Goal: Use online tool/utility: Utilize a website feature to perform a specific function

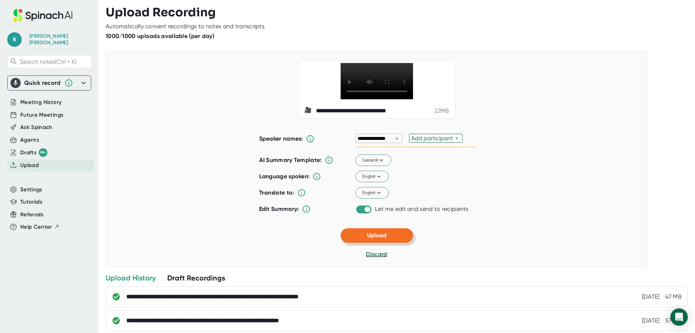
click at [384, 242] on button "Upload" at bounding box center [376, 235] width 72 height 14
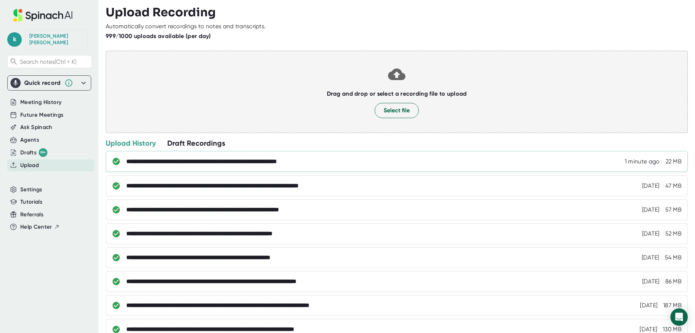
click at [360, 164] on div "**********" at bounding box center [403, 161] width 555 height 7
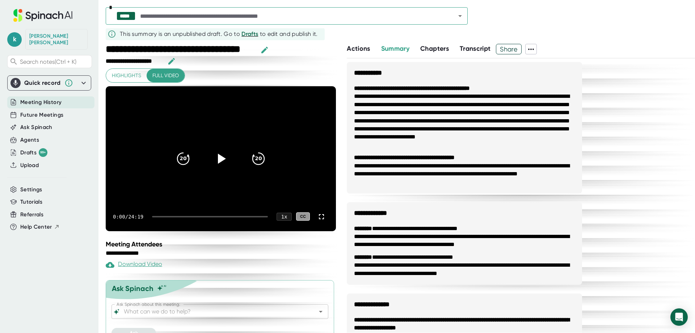
scroll to position [13, 0]
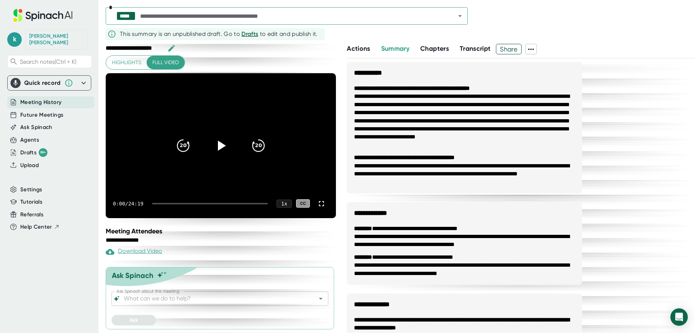
click at [183, 295] on input "Ask Spinach about this meeting:" at bounding box center [213, 298] width 182 height 10
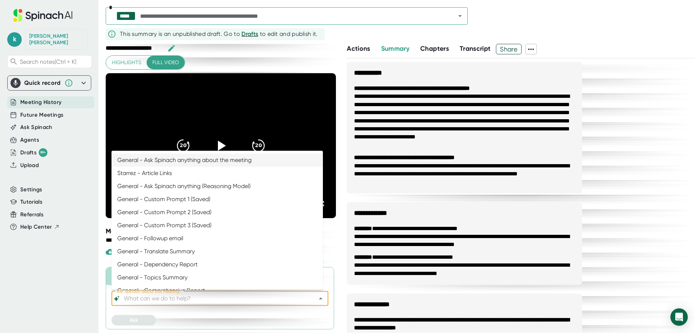
click at [169, 157] on li "General - Ask Spinach anything about the meeting" at bounding box center [216, 159] width 211 height 13
type input "General - Ask Spinach anything about the meeting"
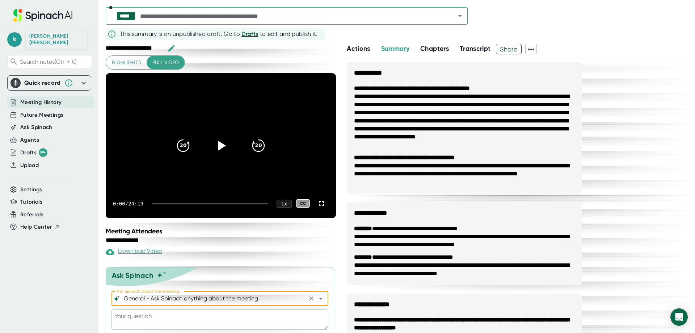
scroll to position [33, 0]
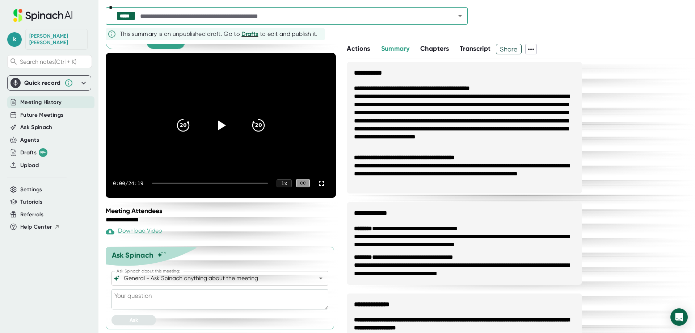
click at [175, 295] on textarea at bounding box center [219, 299] width 217 height 20
type textarea "c"
type textarea "x"
type textarea "cr"
type textarea "x"
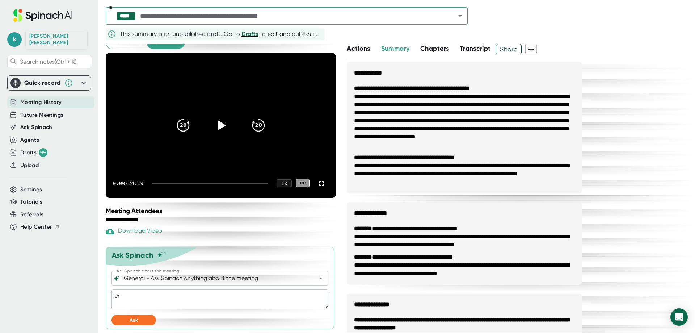
type textarea "cre"
type textarea "x"
type textarea "crea"
type textarea "x"
type textarea "creat"
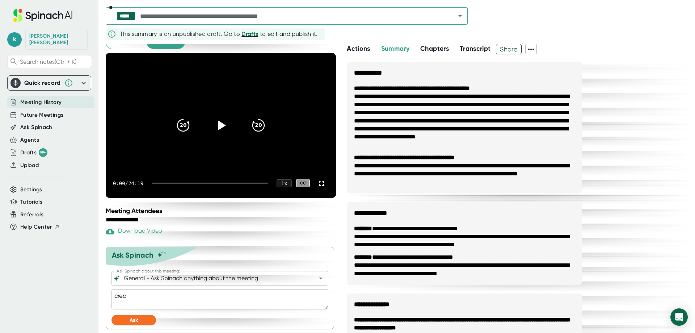
type textarea "x"
type textarea "create"
type textarea "x"
type textarea "create"
type textarea "x"
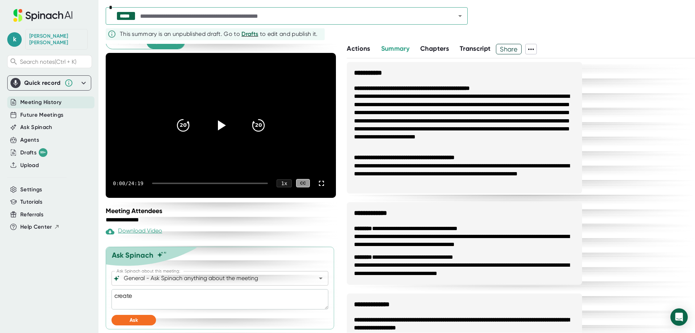
type textarea "create a"
type textarea "x"
type textarea "create a"
type textarea "x"
type textarea "create a s"
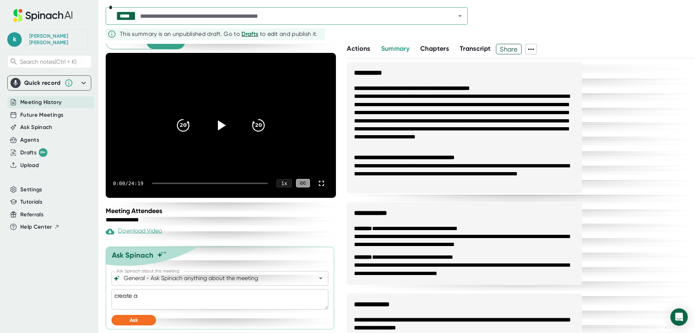
type textarea "x"
type textarea "create a su"
type textarea "x"
type textarea "create a sum"
type textarea "x"
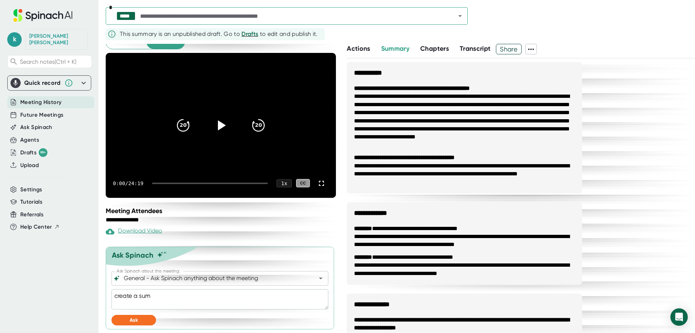
type textarea "create a summ"
type textarea "x"
type textarea "create a summa"
type textarea "x"
type textarea "create a [PERSON_NAME]"
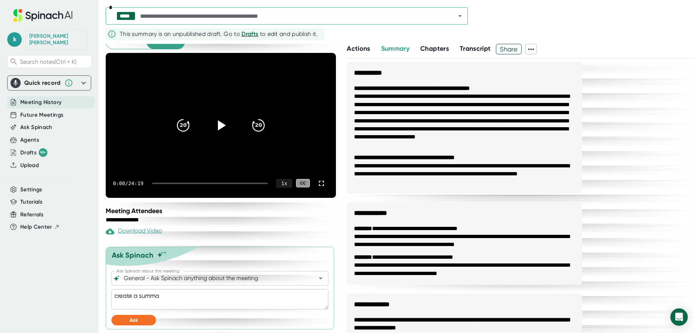
type textarea "x"
type textarea "create a summary"
type textarea "x"
type textarea "create a summary"
type textarea "x"
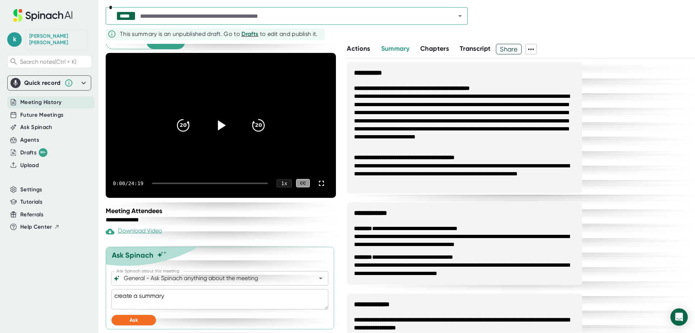
type textarea "create a summary o"
type textarea "x"
type textarea "create a summary of"
type textarea "x"
type textarea "create a summary of"
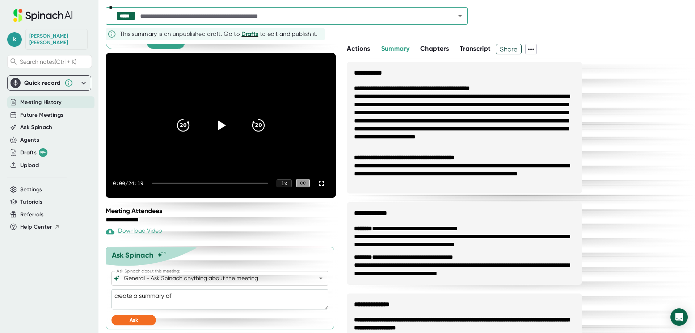
type textarea "x"
type textarea "create a summary of t"
type textarea "x"
type textarea "create a summary of th"
type textarea "x"
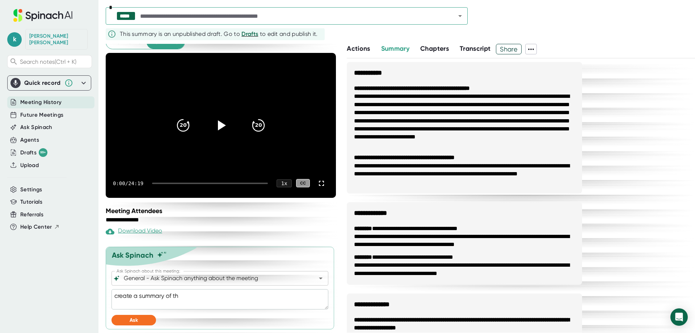
type textarea "create a summary of the"
type textarea "x"
type textarea "create a summary of the"
type textarea "x"
type textarea "create a summary of the m"
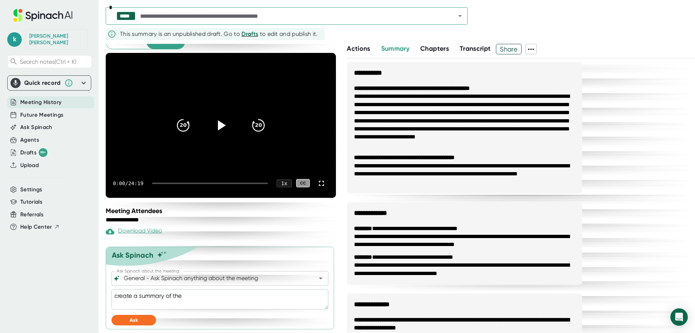
type textarea "x"
type textarea "create a summary of the me"
type textarea "x"
type textarea "create a summary of the mee"
type textarea "x"
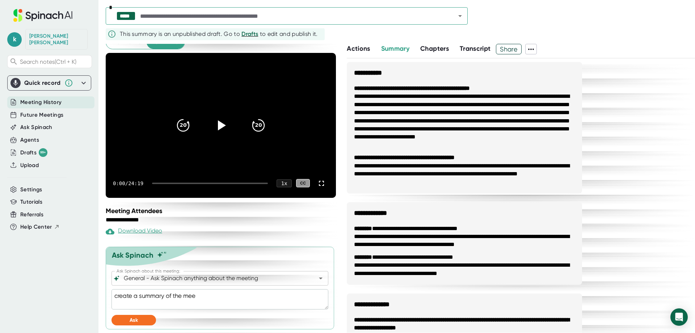
type textarea "create a summary of the meet"
type textarea "x"
type textarea "create a summary of the meeti"
type textarea "x"
type textarea "create a summary of the meetin"
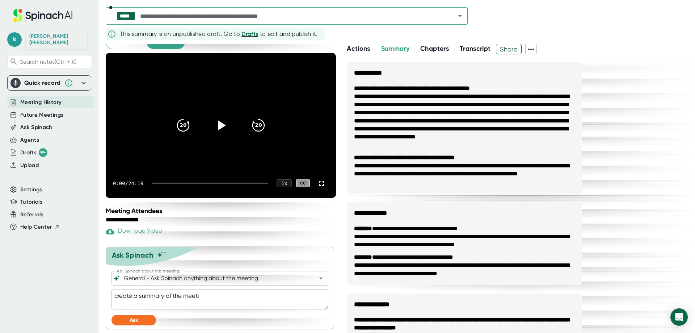
type textarea "x"
type textarea "create a summary of the meeting"
type textarea "x"
type textarea "create a summary of the meeting"
type textarea "x"
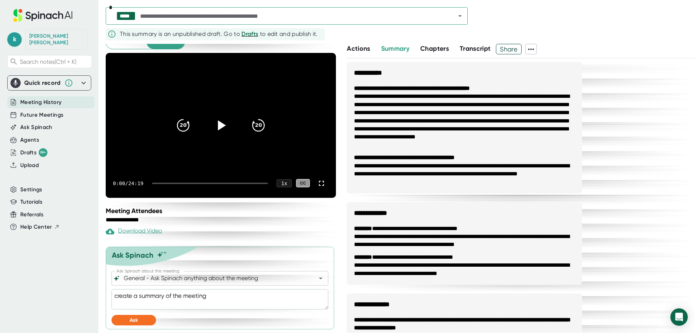
type textarea "create a summary of the meeting b"
type textarea "x"
type textarea "create a summary of the meeting by"
type textarea "x"
type textarea "create a summary of the meeting by"
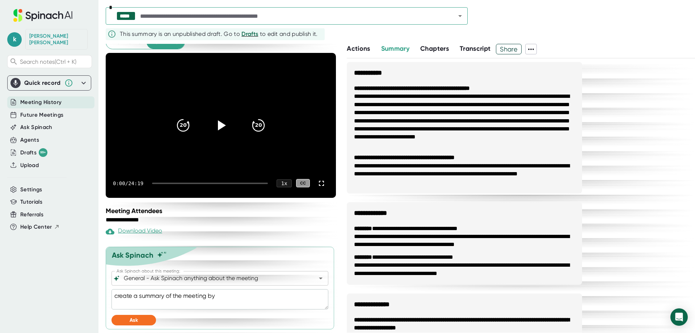
type textarea "x"
type textarea "create a summary of the meeting by t"
type textarea "x"
type textarea "create a summary of the meeting by to"
type textarea "x"
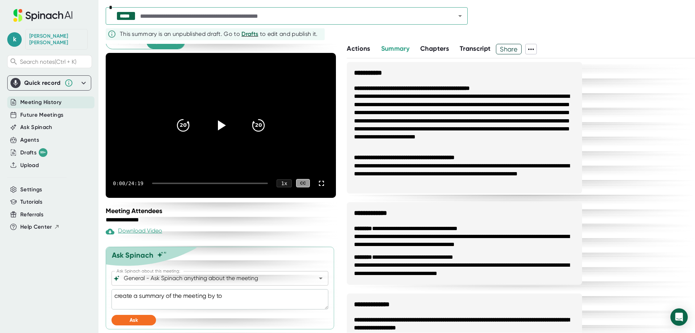
type textarea "create a summary of the meeting by top"
type textarea "x"
type textarea "create a summary of the meeting by [PERSON_NAME]"
type textarea "x"
type textarea "create a summary of the meeting by topic"
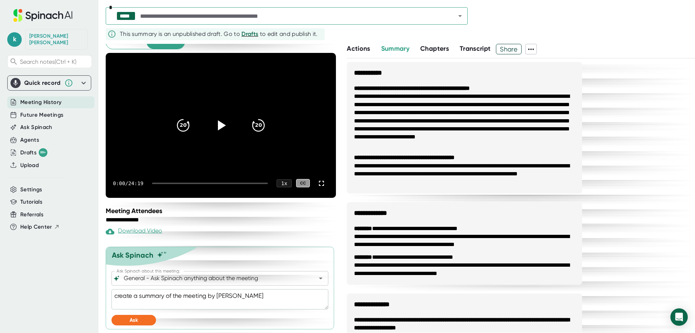
type textarea "x"
type textarea "create a summary of the meeting by topic"
type textarea "x"
type textarea "create a summary of the meeting by topic"
click at [123, 319] on button "Ask" at bounding box center [133, 319] width 45 height 10
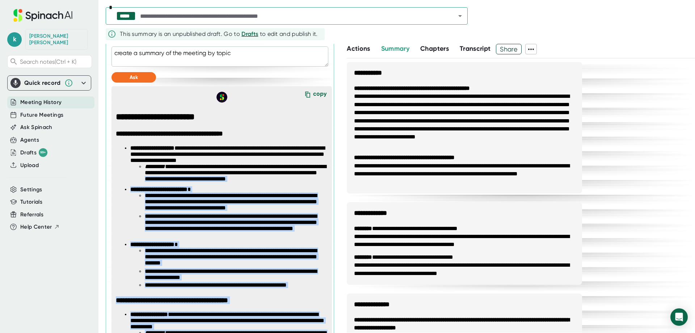
scroll to position [250, 0]
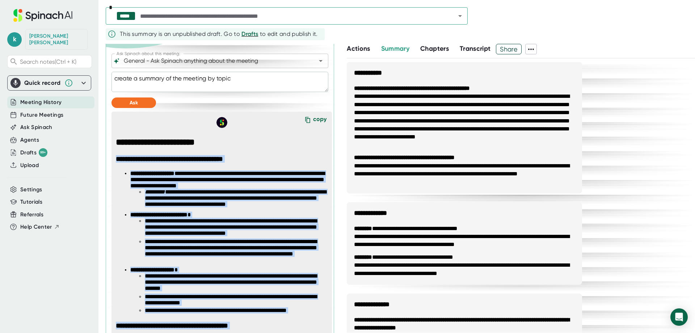
drag, startPoint x: 320, startPoint y: 297, endPoint x: 110, endPoint y: 163, distance: 249.2
copy span "**********"
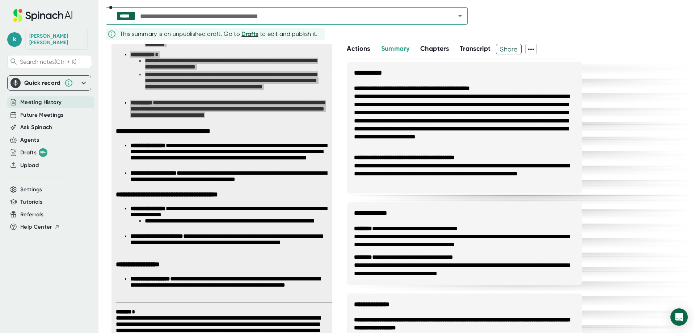
scroll to position [629, 0]
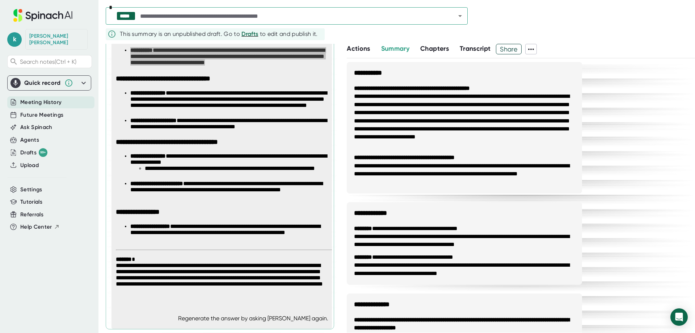
type textarea "x"
